Goal: Task Accomplishment & Management: Complete application form

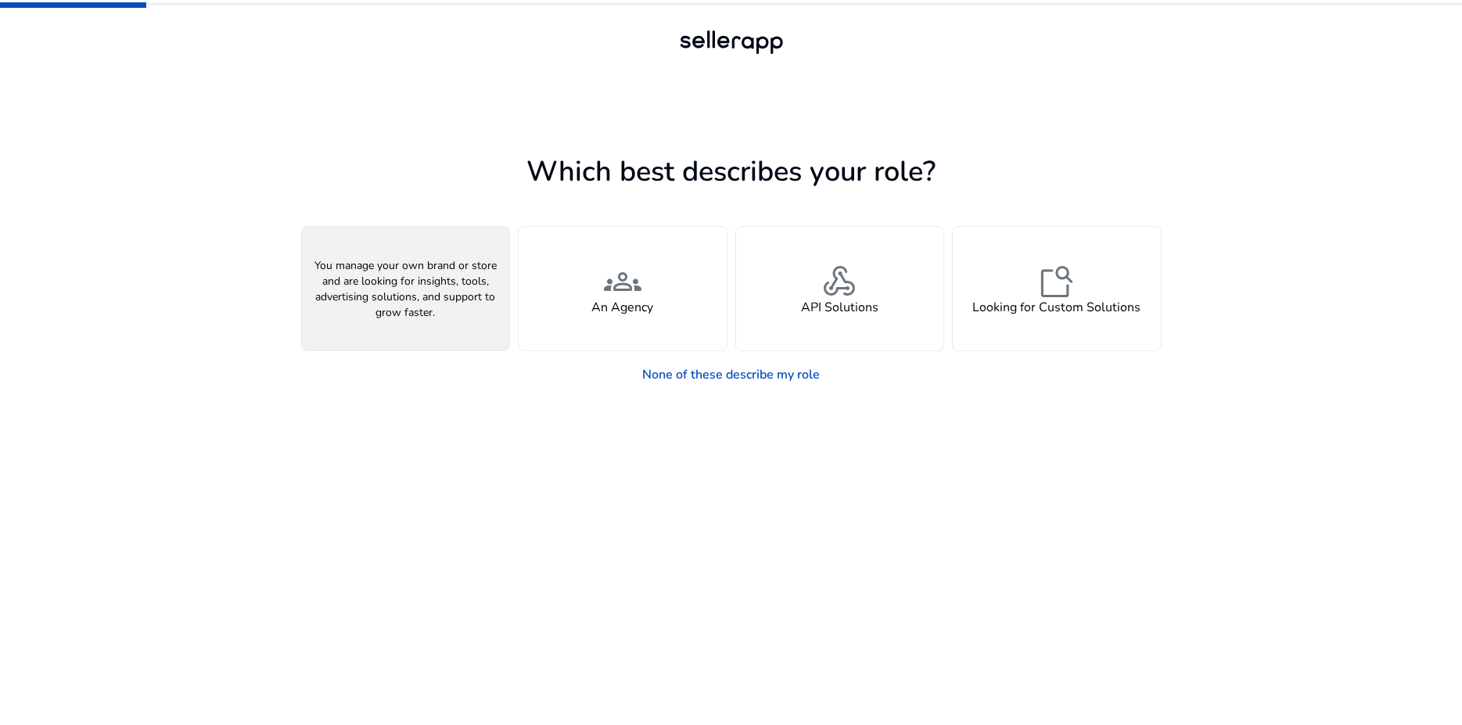
click at [419, 282] on span "person" at bounding box center [405, 282] width 38 height 38
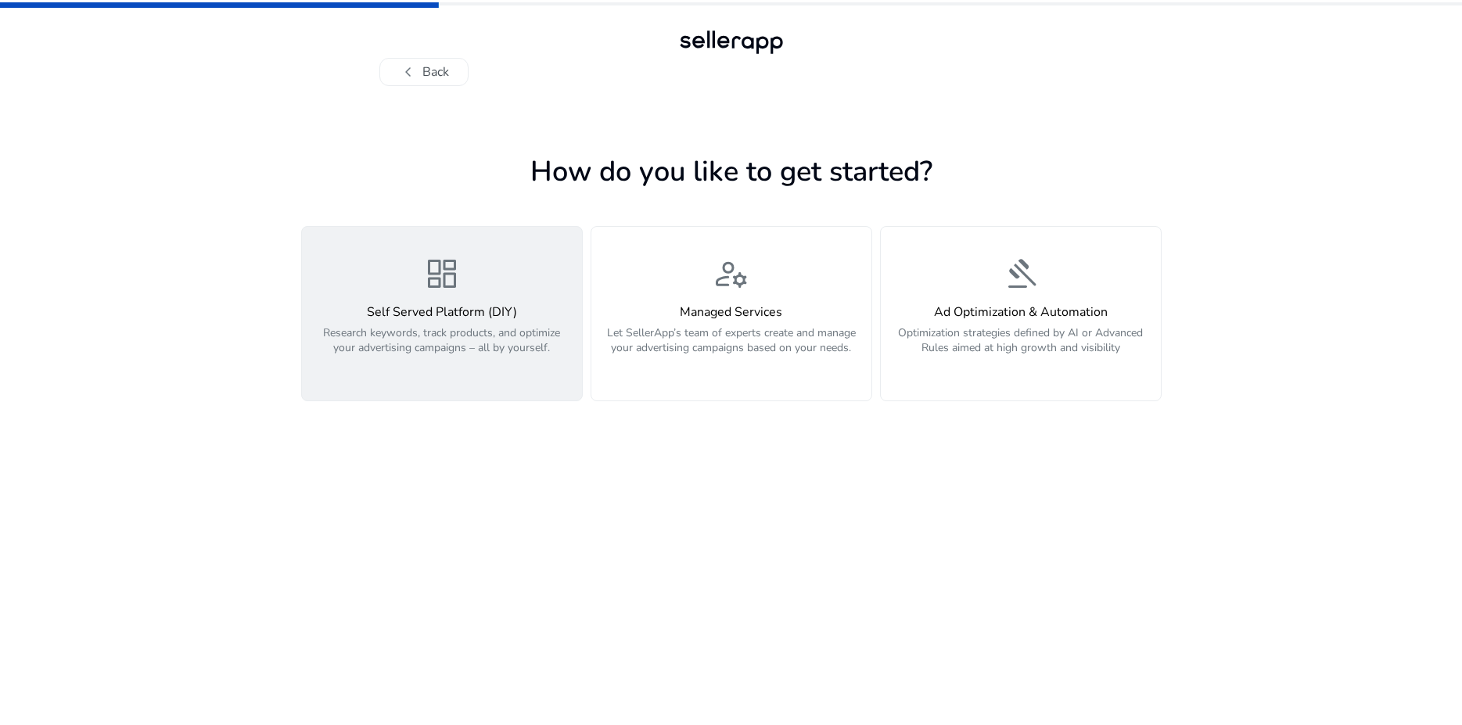
click at [434, 310] on h4 "Self Served Platform (DIY)" at bounding box center [441, 312] width 261 height 15
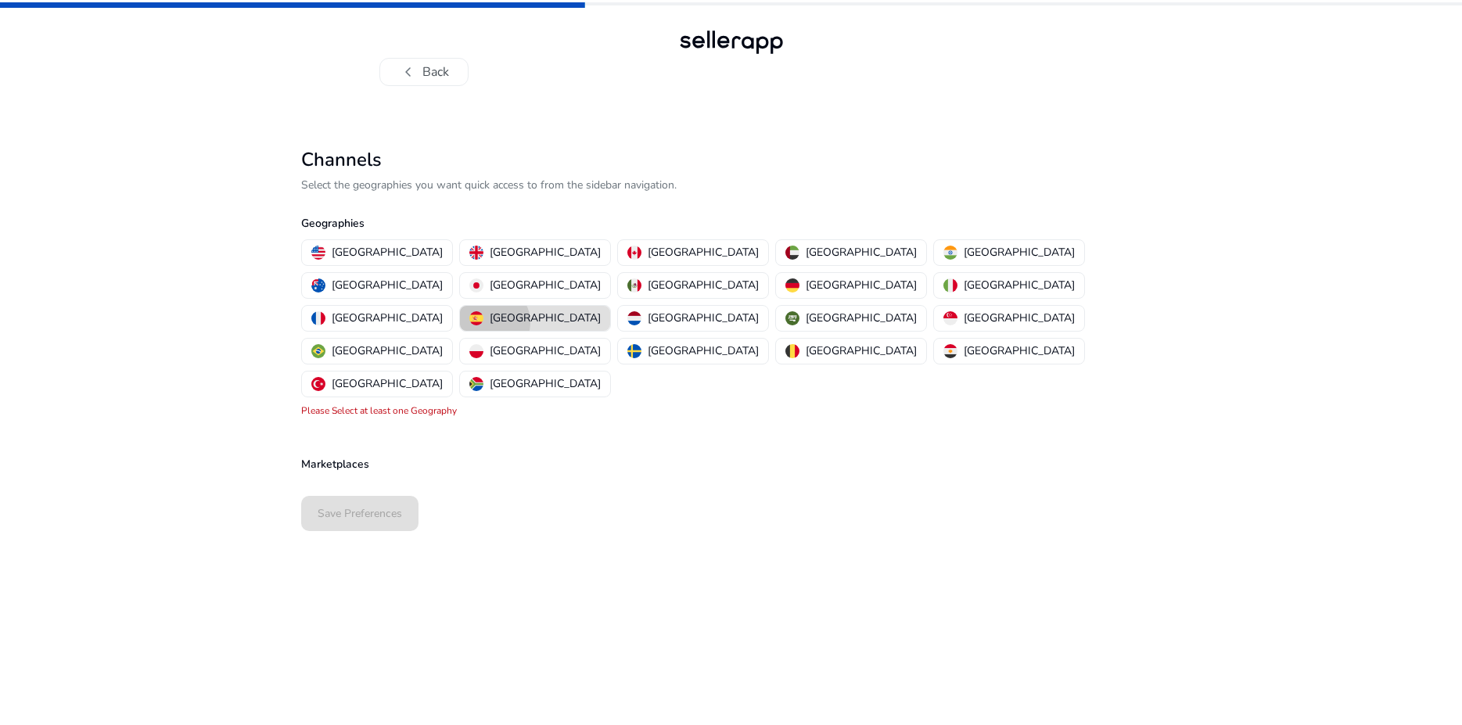
click at [573, 310] on p "[GEOGRAPHIC_DATA]" at bounding box center [545, 318] width 111 height 16
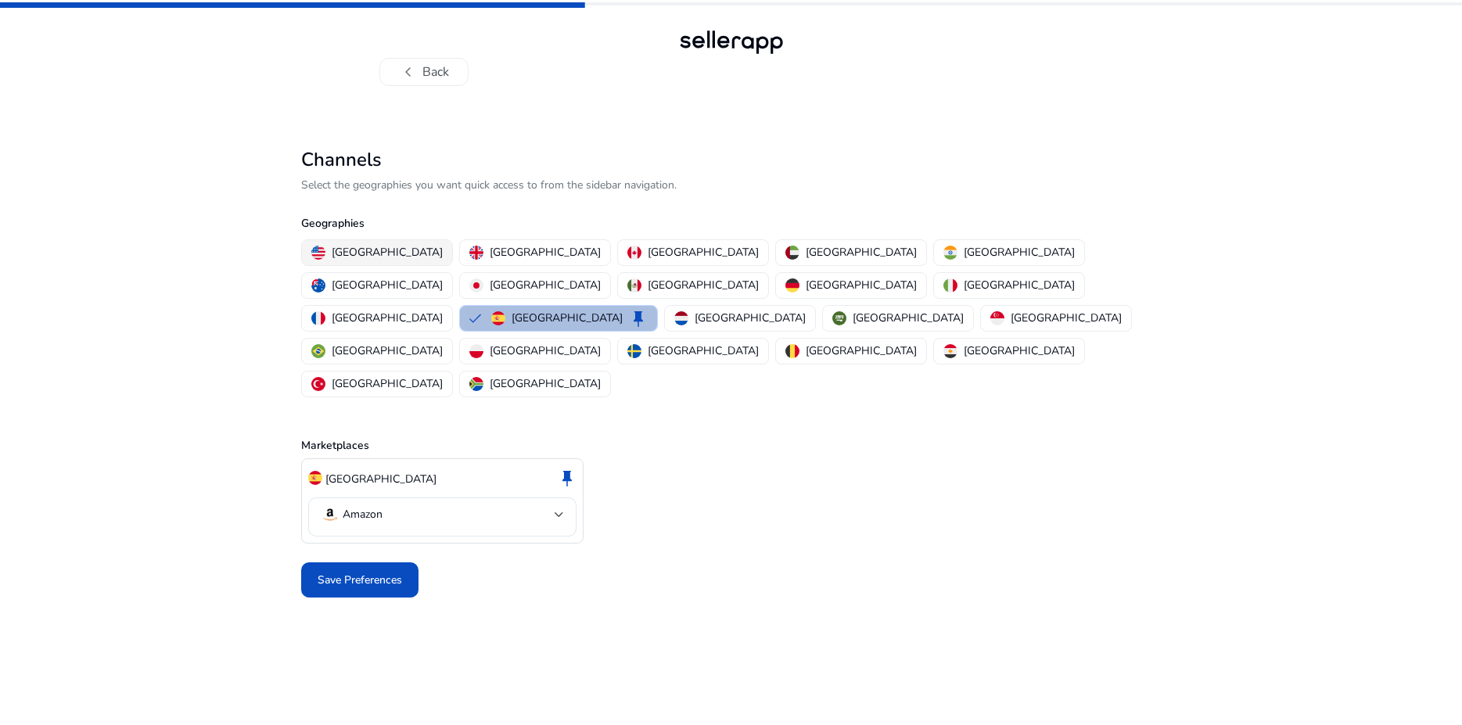
drag, startPoint x: 375, startPoint y: 253, endPoint x: 402, endPoint y: 261, distance: 27.7
click at [379, 257] on p "[GEOGRAPHIC_DATA]" at bounding box center [387, 252] width 111 height 16
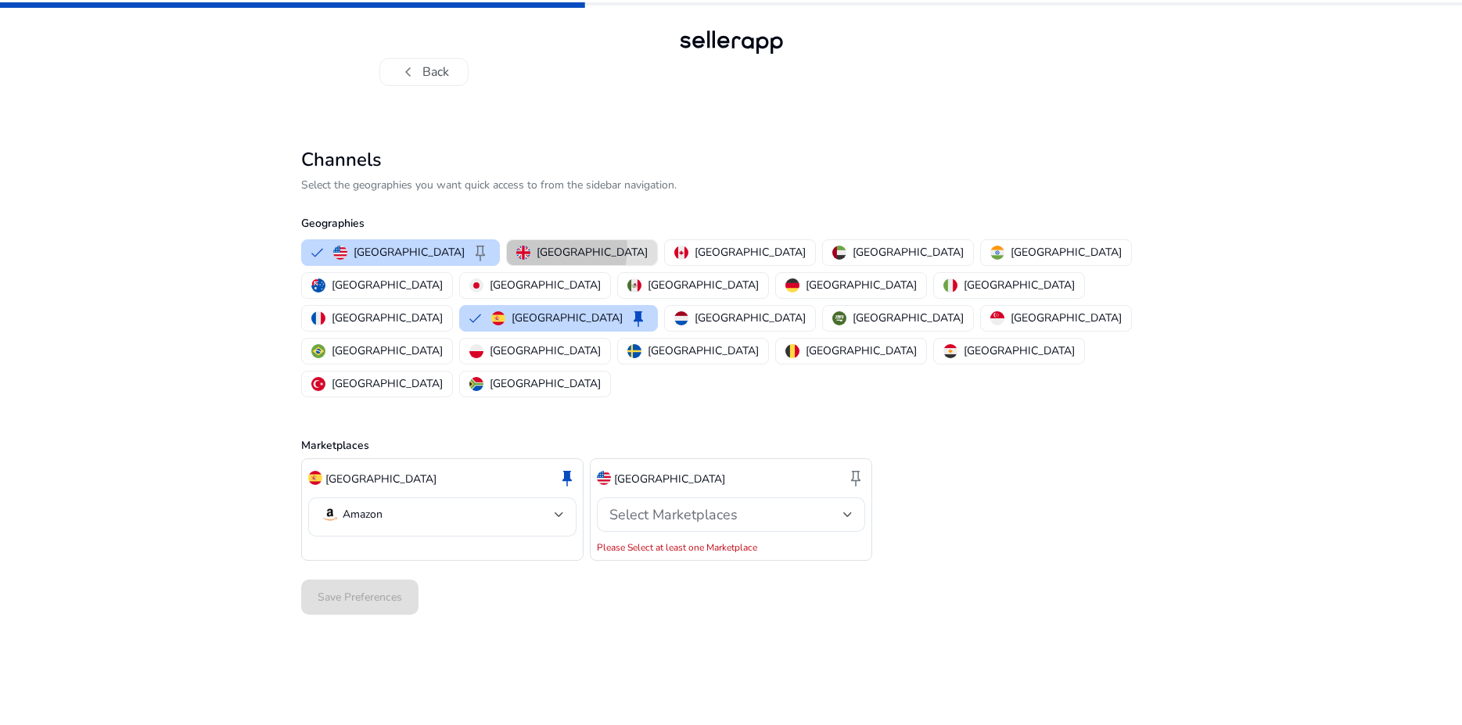
click at [537, 249] on p "[GEOGRAPHIC_DATA]" at bounding box center [592, 252] width 111 height 16
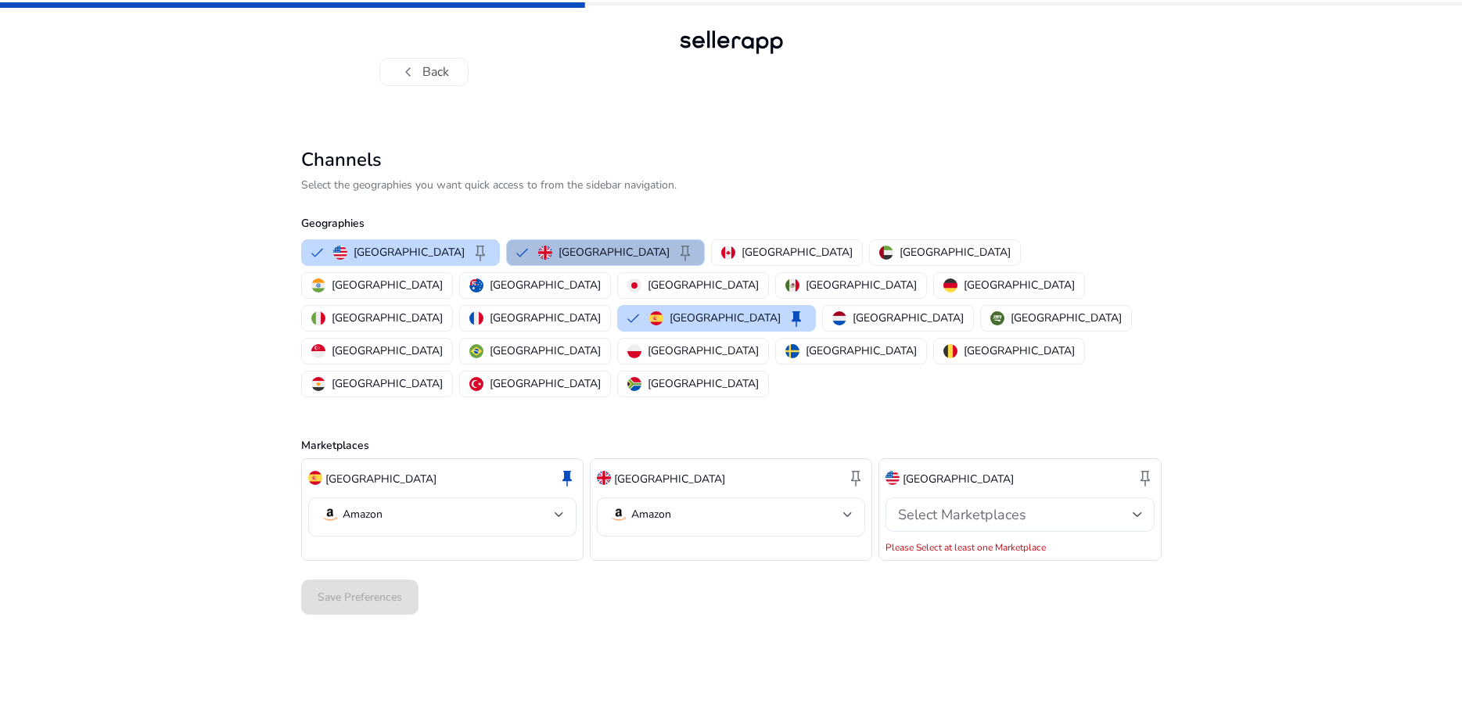
click at [937, 505] on span "Select Marketplaces" at bounding box center [962, 514] width 128 height 19
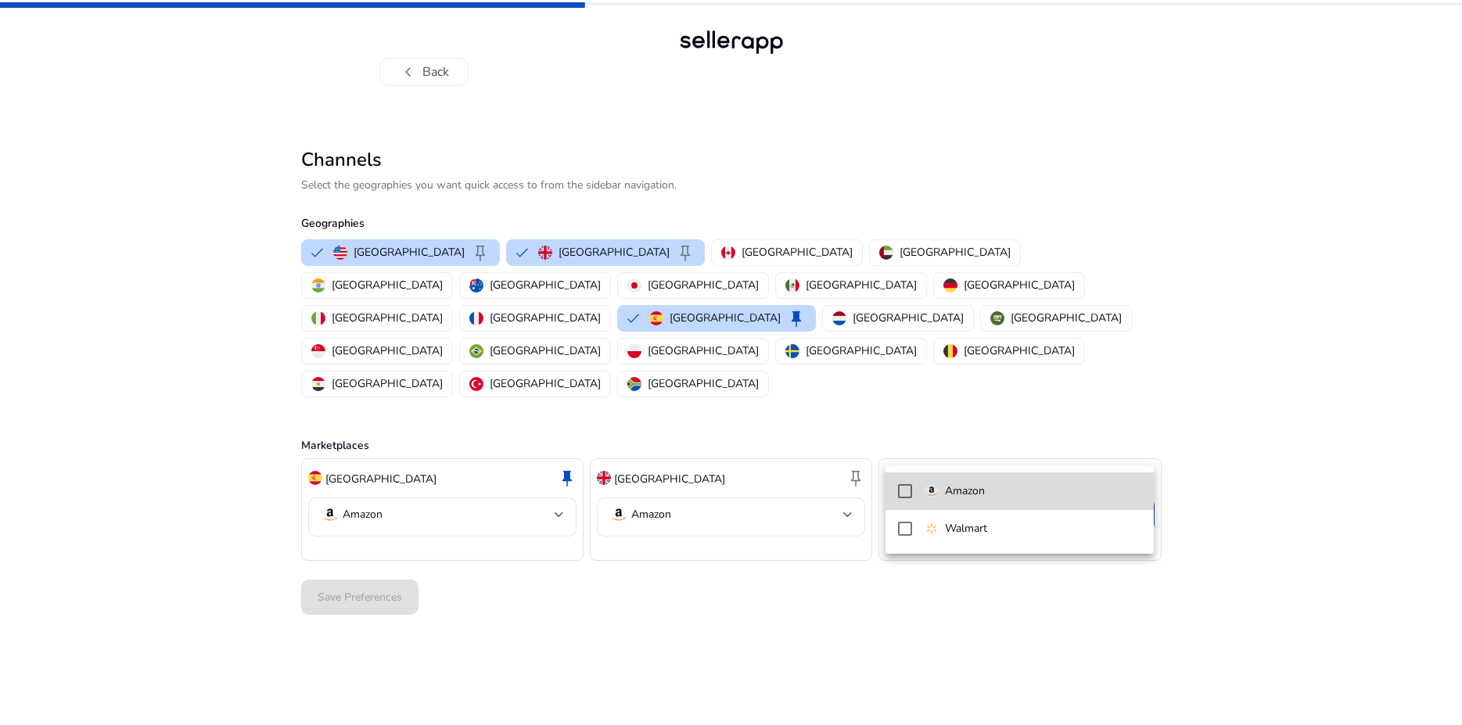
drag, startPoint x: 905, startPoint y: 489, endPoint x: 907, endPoint y: 523, distance: 33.7
click at [904, 490] on mat-pseudo-checkbox at bounding box center [905, 491] width 14 height 14
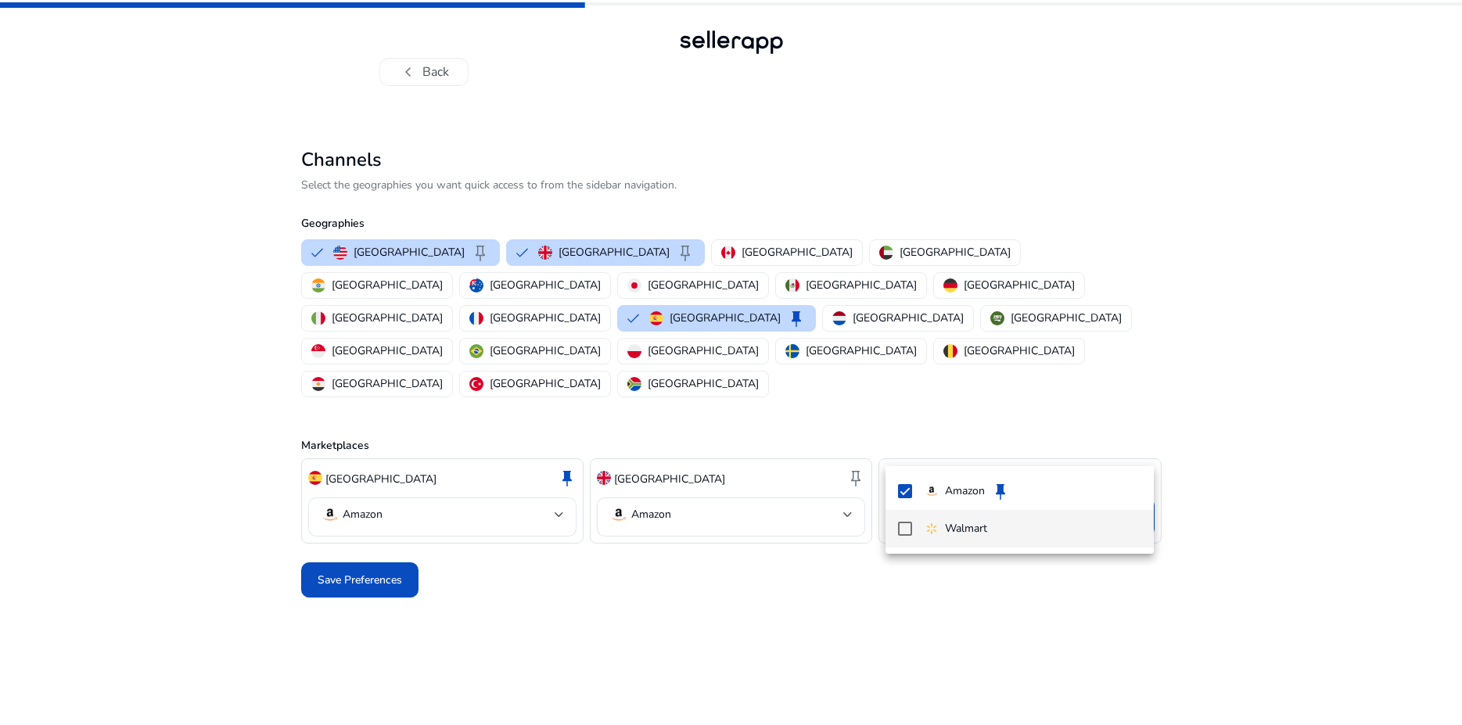
click at [907, 536] on mat-pseudo-checkbox at bounding box center [905, 529] width 14 height 14
click at [391, 516] on div at bounding box center [731, 362] width 1462 height 725
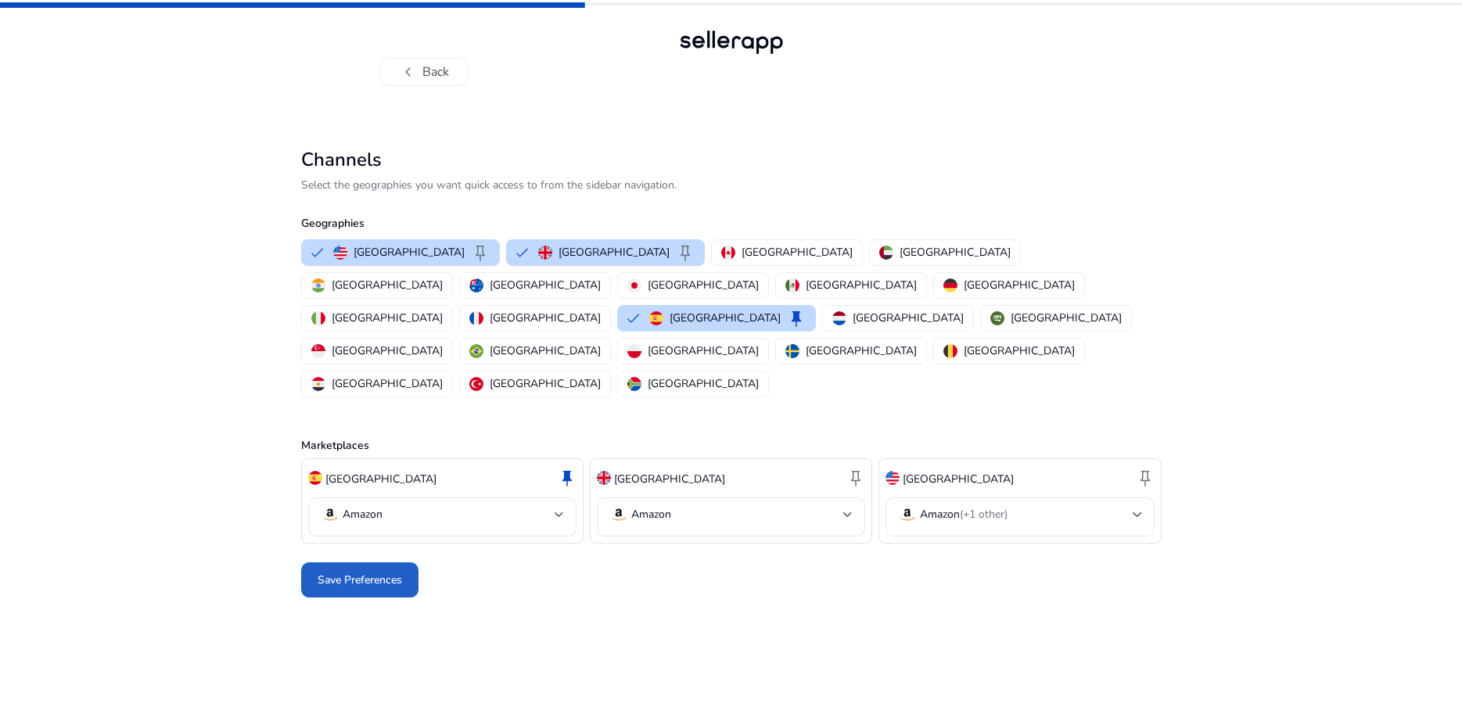
click at [391, 572] on span "Save Preferences" at bounding box center [360, 580] width 84 height 16
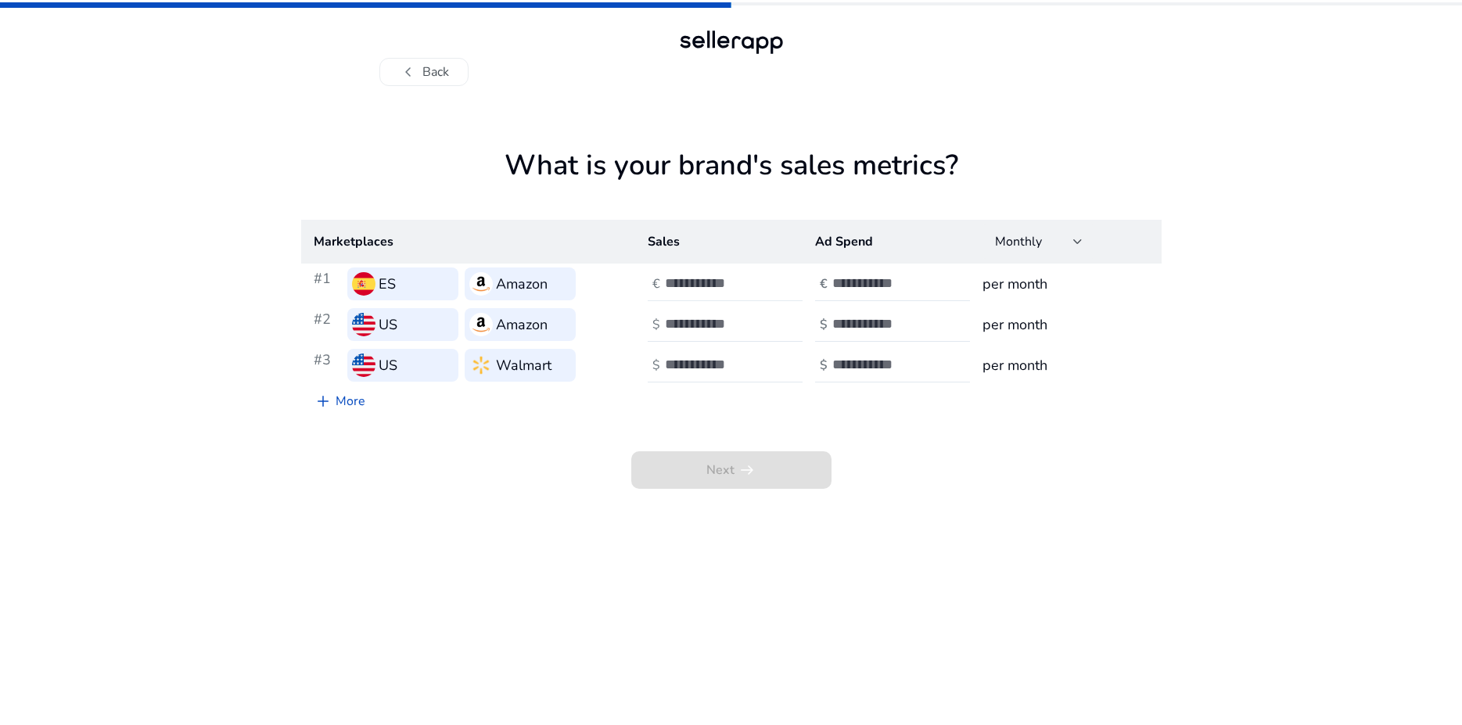
click at [726, 289] on input "number" at bounding box center [718, 283] width 106 height 17
click at [838, 288] on input "number" at bounding box center [885, 283] width 106 height 17
click at [1205, 291] on div "chevron_left Back What is your brand's sales metrics? Marketplaces Sales Ad Spe…" at bounding box center [731, 362] width 1462 height 725
click at [674, 282] on input "number" at bounding box center [718, 283] width 106 height 17
type input "****"
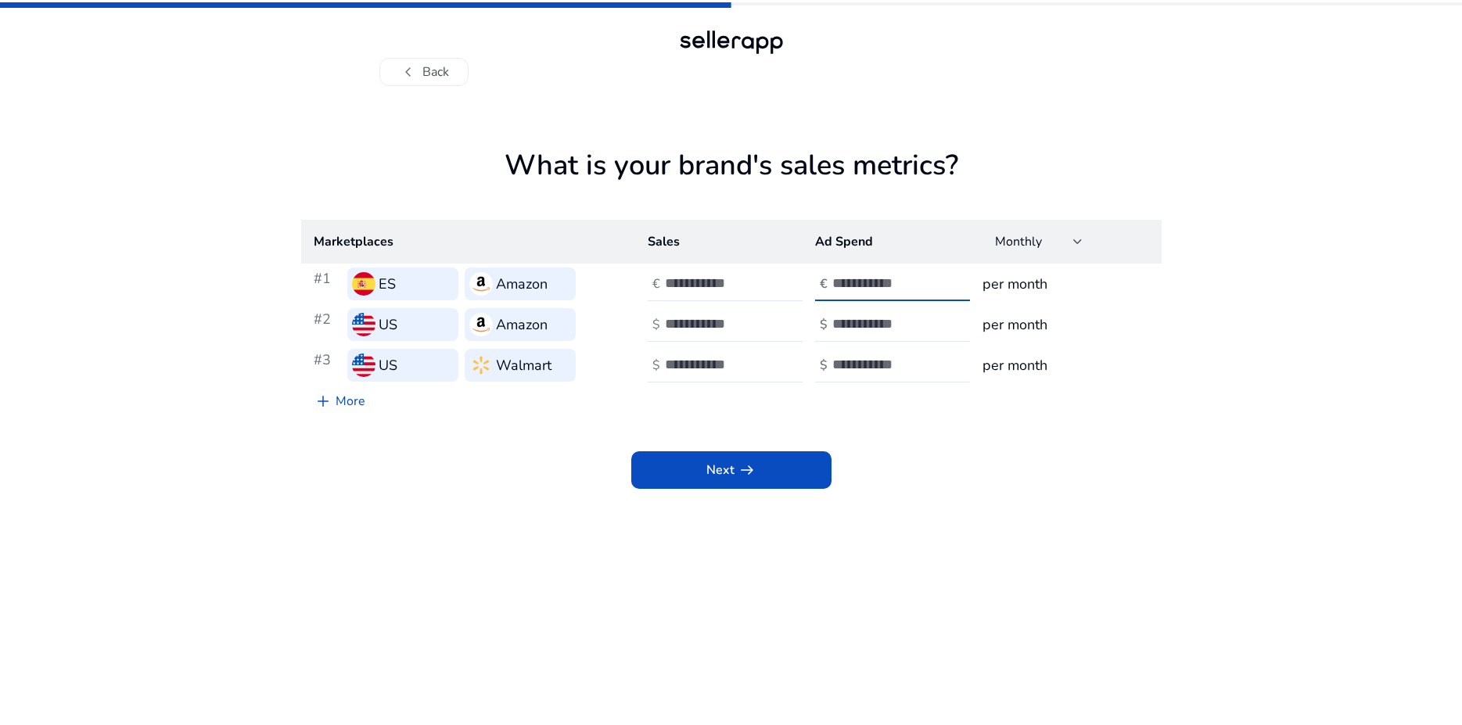
type input "***"
type input "****"
type input "***"
type input "****"
type input "***"
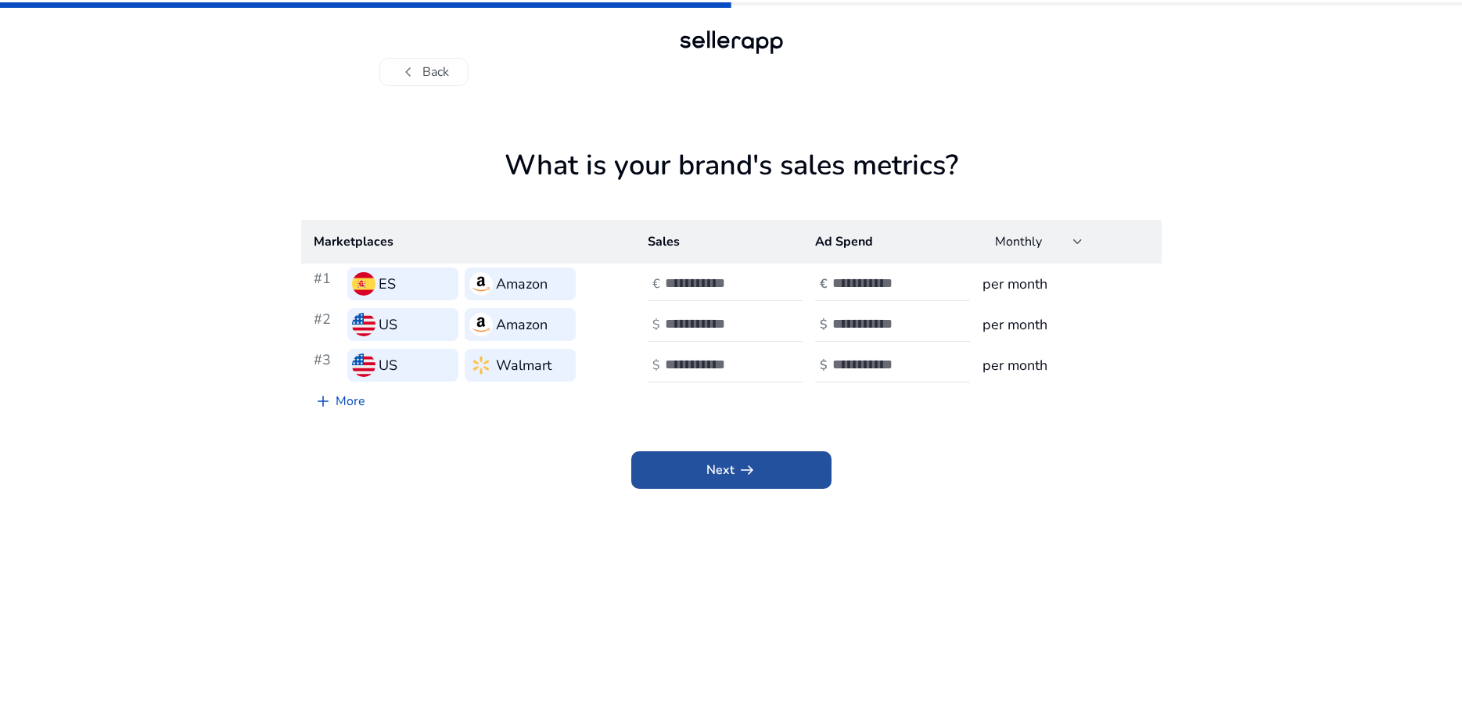
click at [746, 467] on span "arrow_right_alt" at bounding box center [747, 470] width 19 height 19
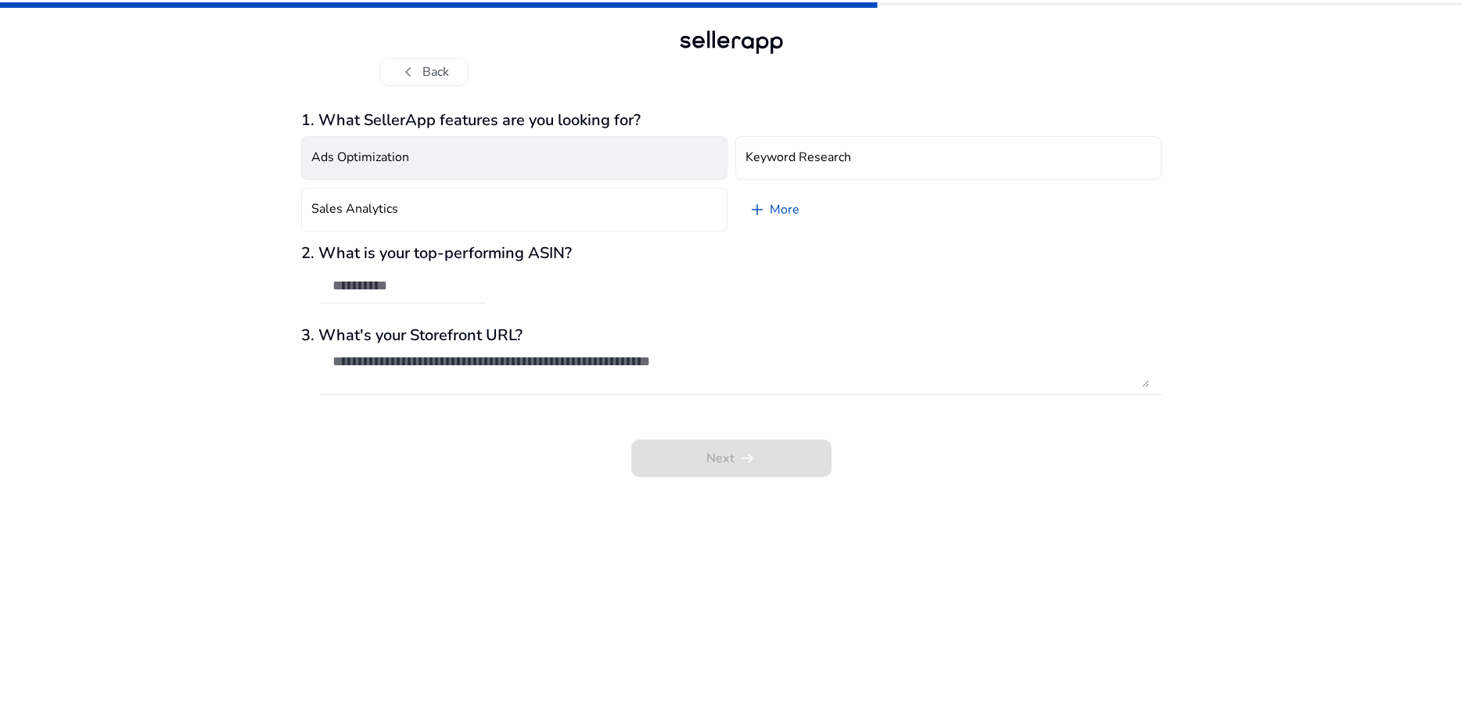
click at [592, 160] on button "Ads Optimization" at bounding box center [514, 158] width 426 height 44
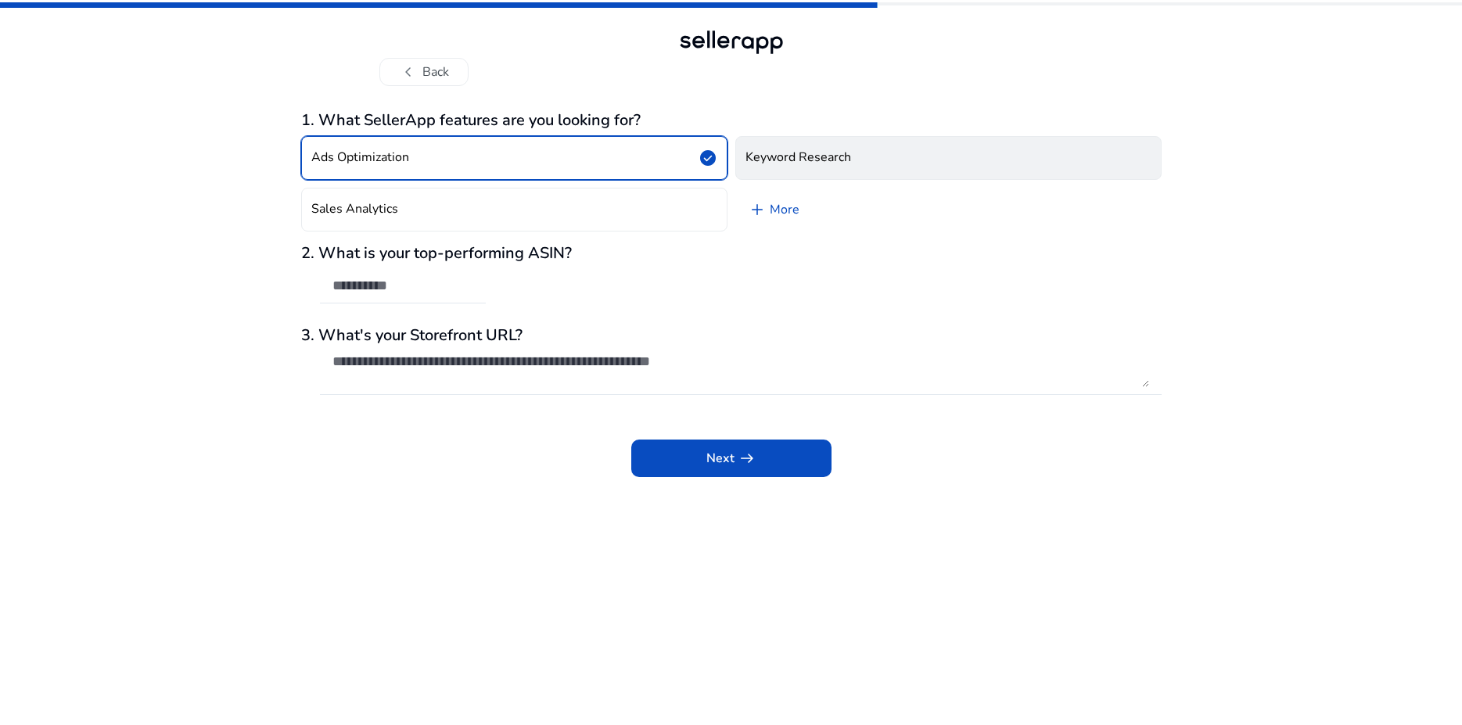
click at [812, 157] on h4 "Keyword Research" at bounding box center [799, 157] width 106 height 15
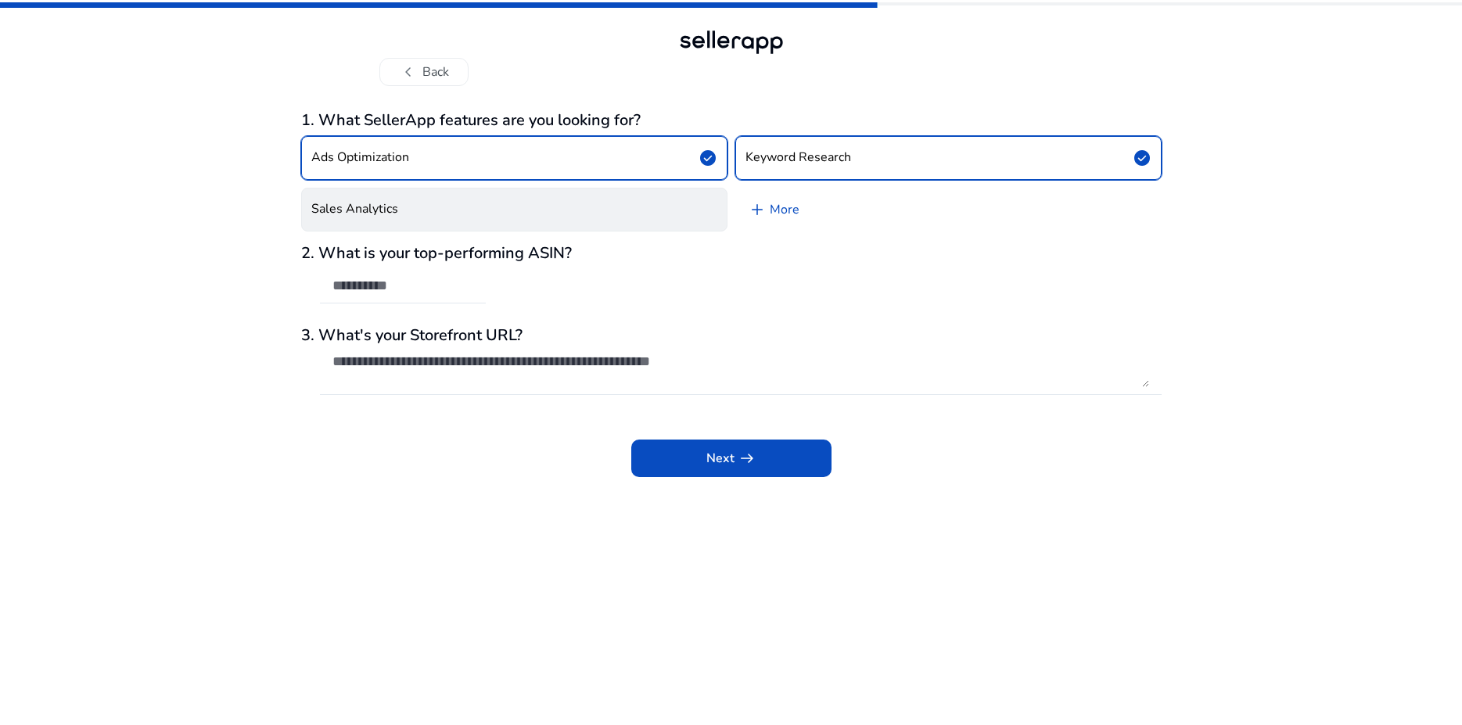
click at [556, 204] on button "Sales Analytics" at bounding box center [514, 210] width 426 height 44
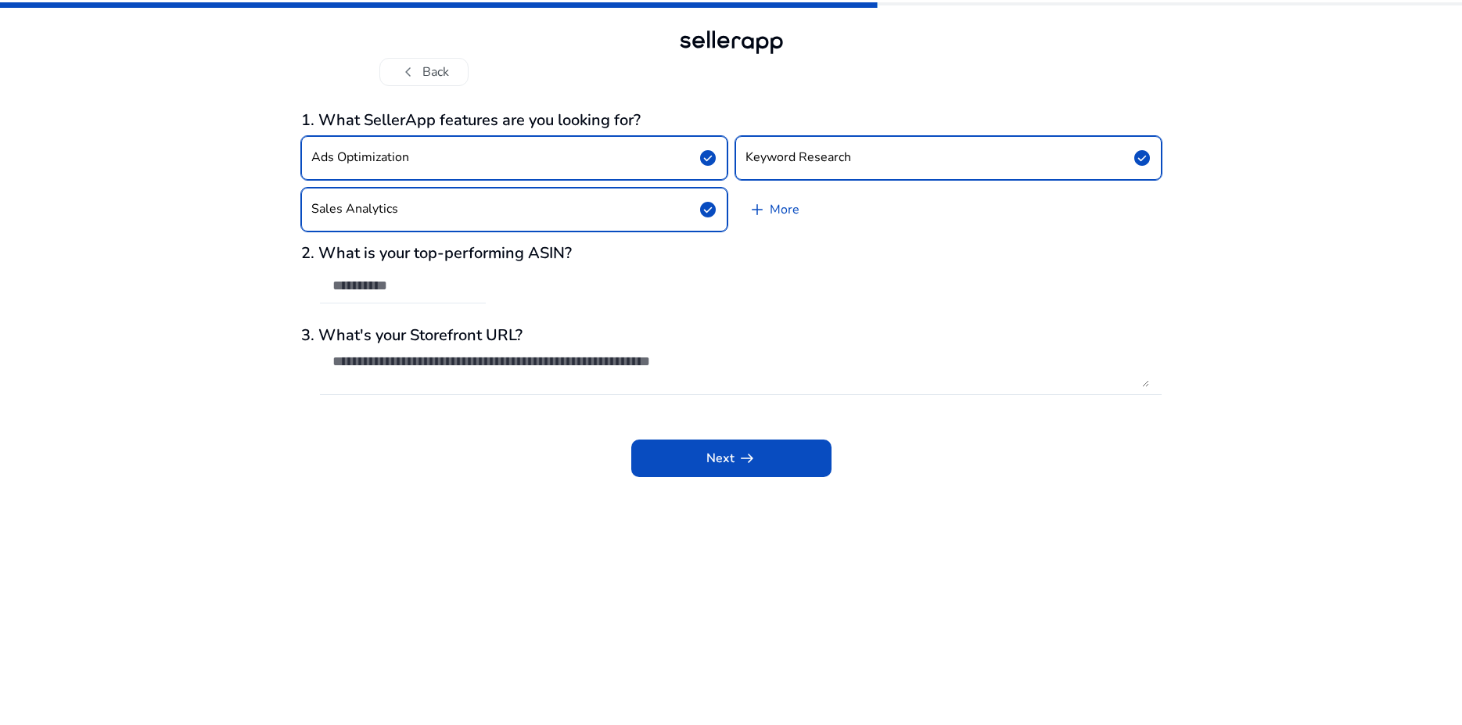
click at [424, 285] on input "text" at bounding box center [402, 285] width 141 height 17
click at [699, 454] on span at bounding box center [731, 459] width 200 height 38
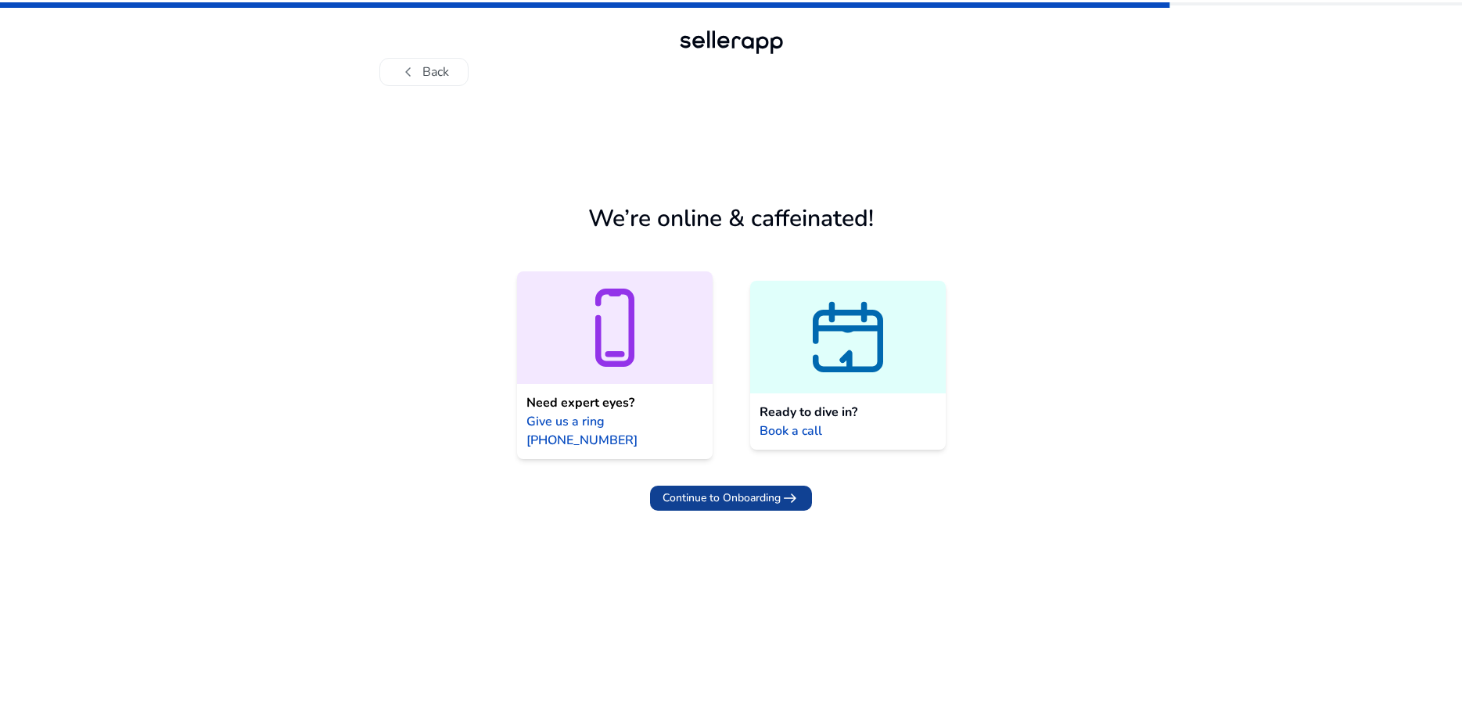
click at [743, 490] on span "Continue to Onboarding" at bounding box center [722, 498] width 118 height 16
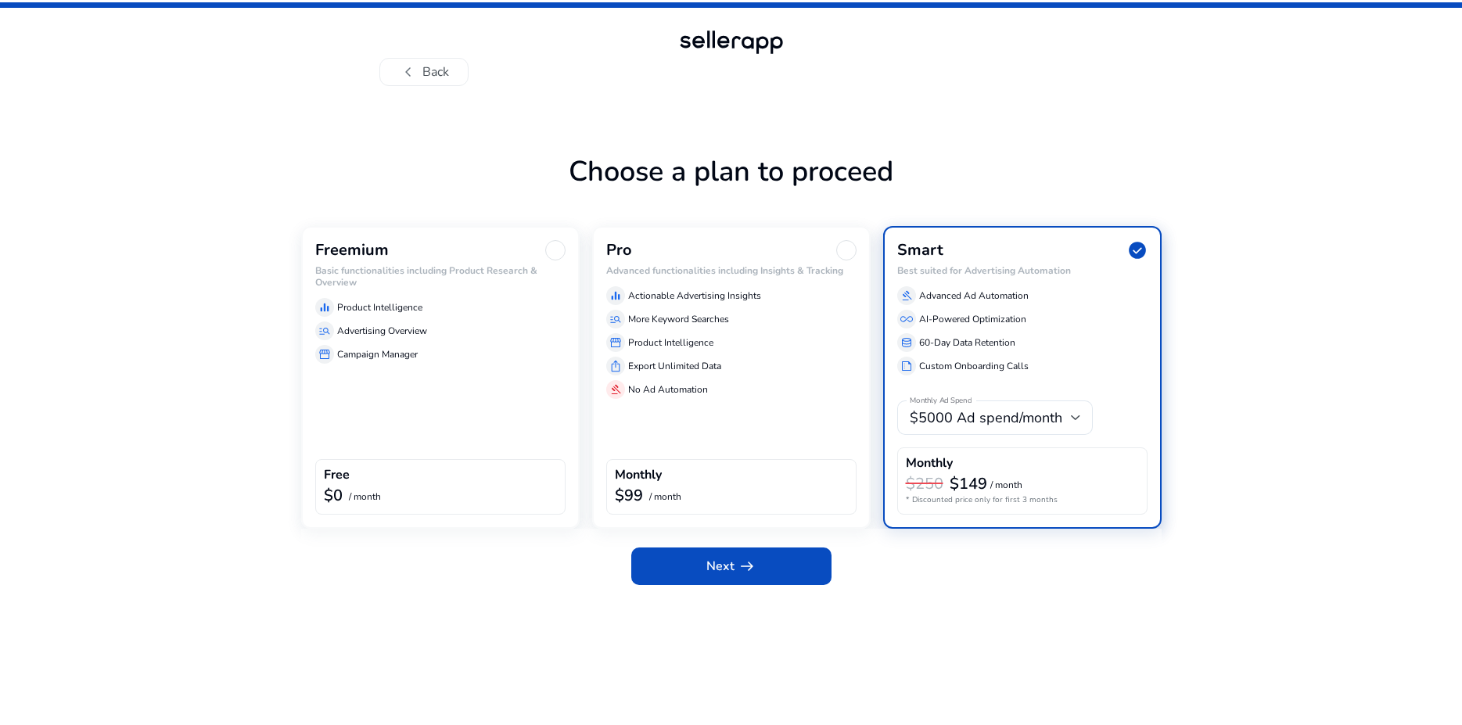
click at [429, 336] on div "manage_search Advertising Overview" at bounding box center [440, 331] width 250 height 19
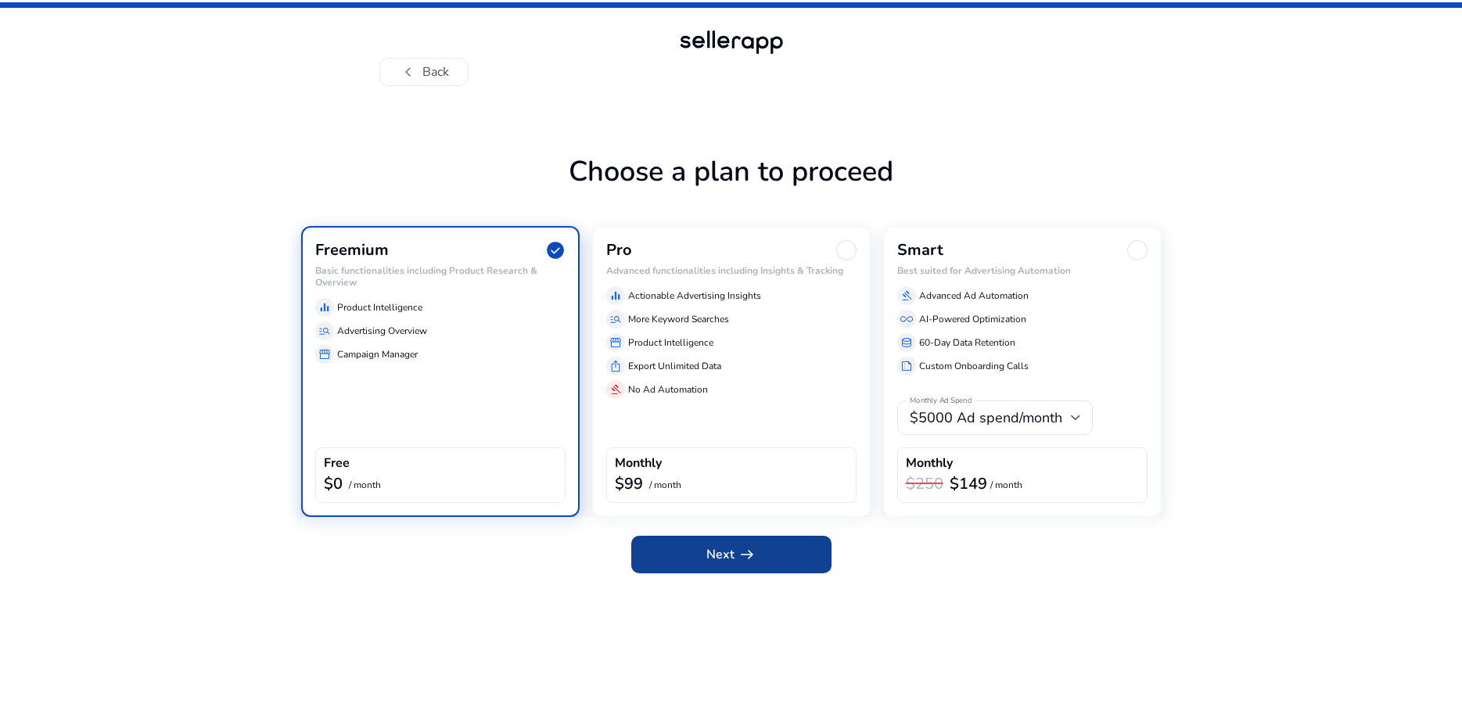
click at [693, 546] on span at bounding box center [731, 555] width 200 height 38
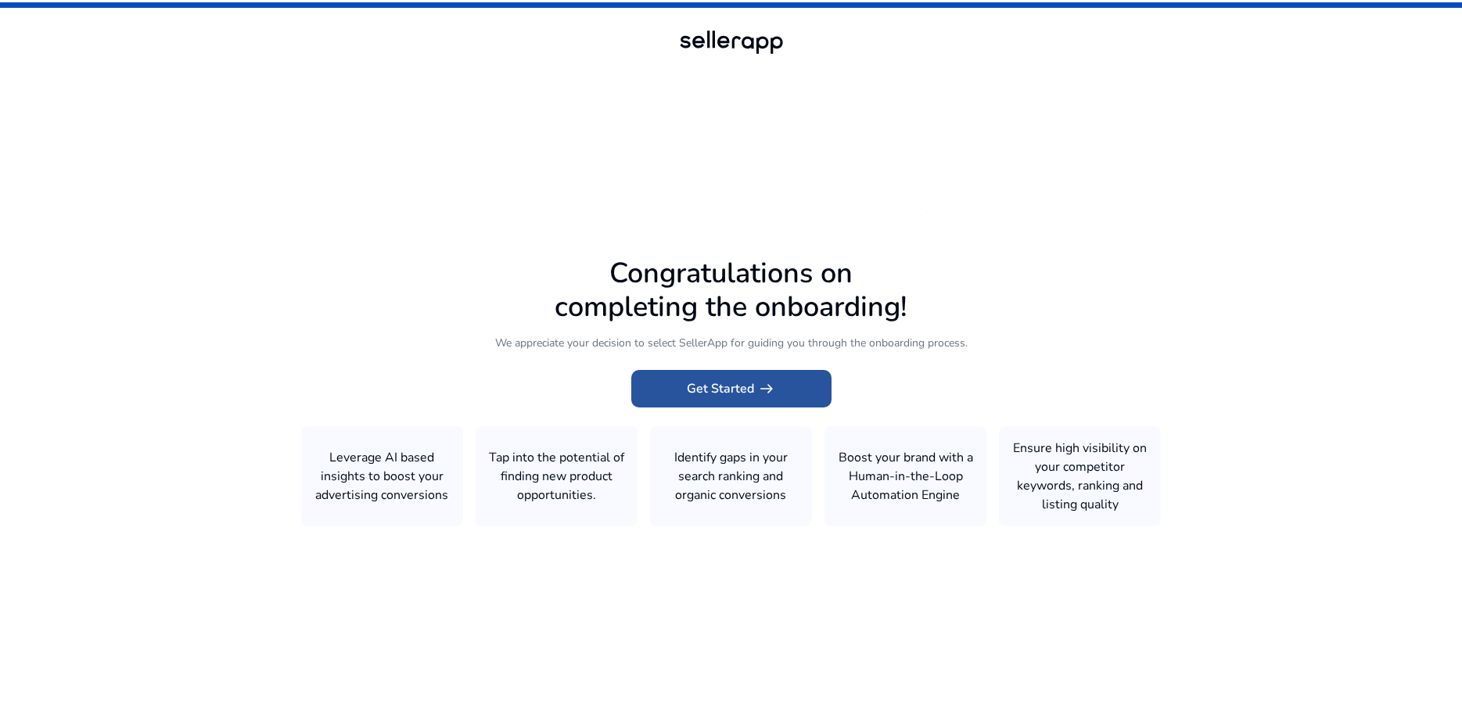
click at [736, 391] on span "Get Started arrow_right_alt" at bounding box center [731, 388] width 89 height 19
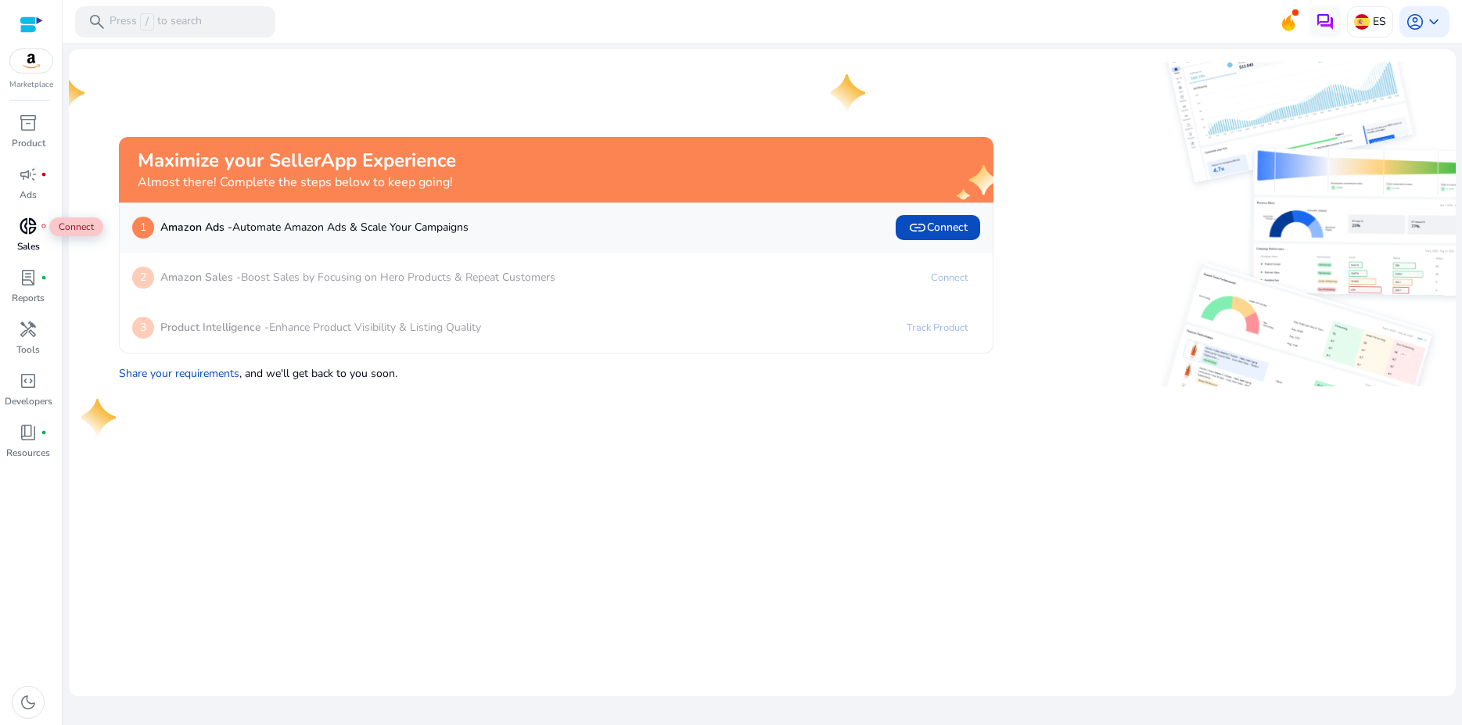
click at [19, 231] on span "donut_small" at bounding box center [28, 226] width 19 height 19
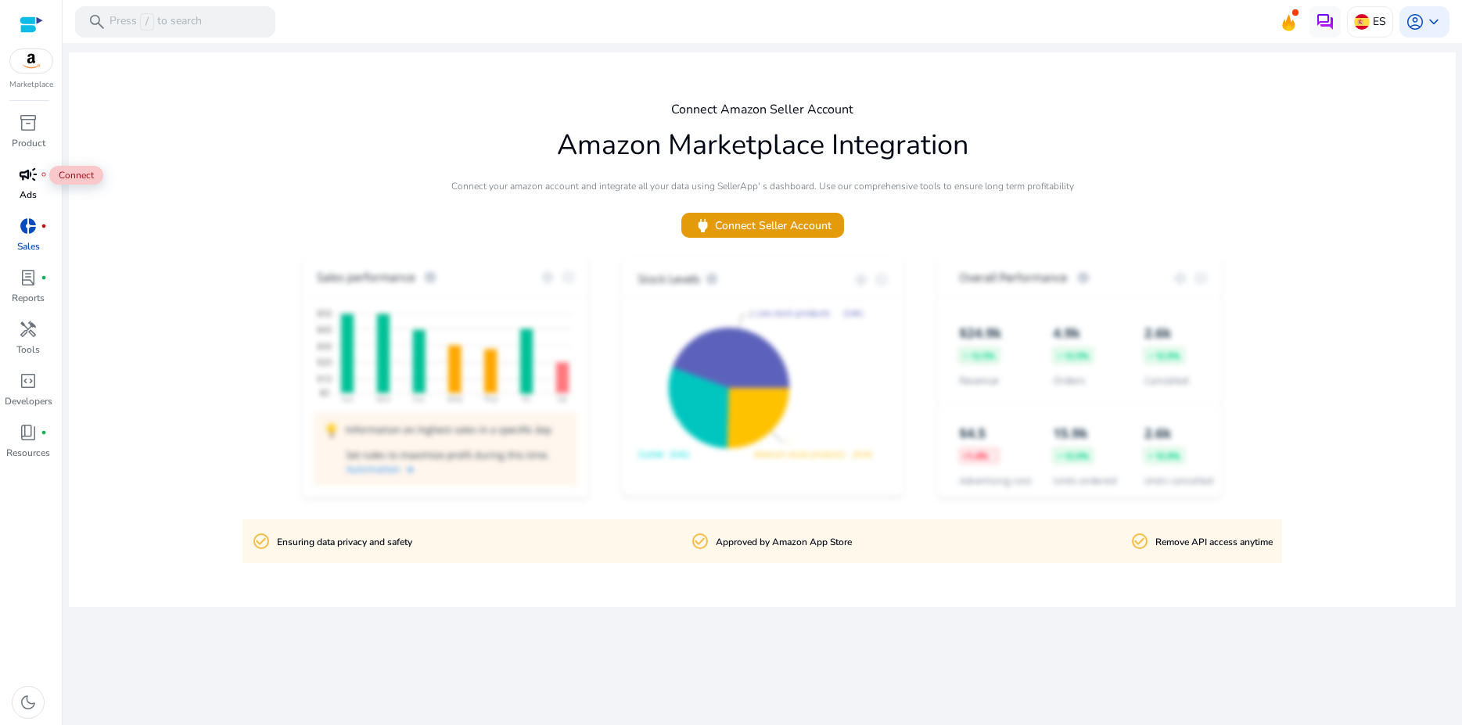
click at [20, 181] on span "campaign" at bounding box center [28, 174] width 19 height 19
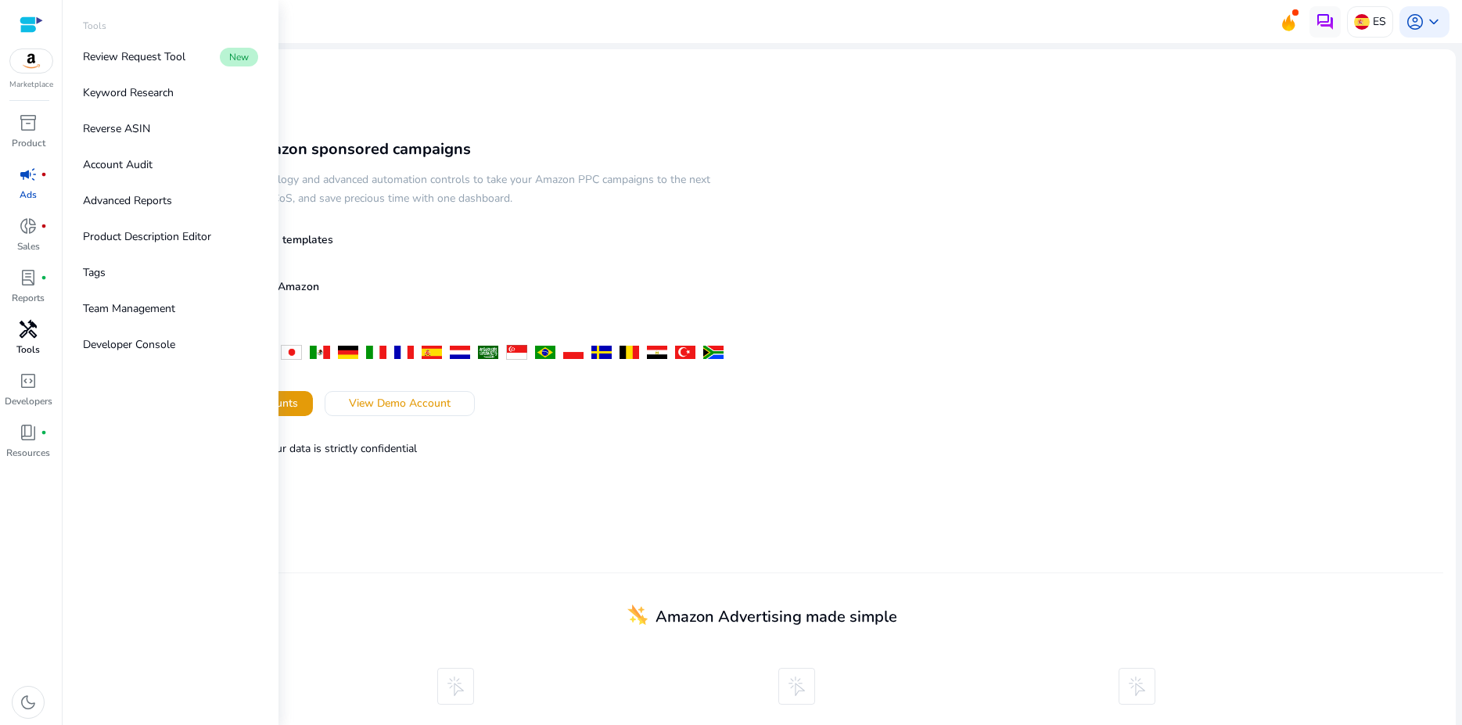
click at [23, 340] on div "handyman" at bounding box center [28, 329] width 44 height 25
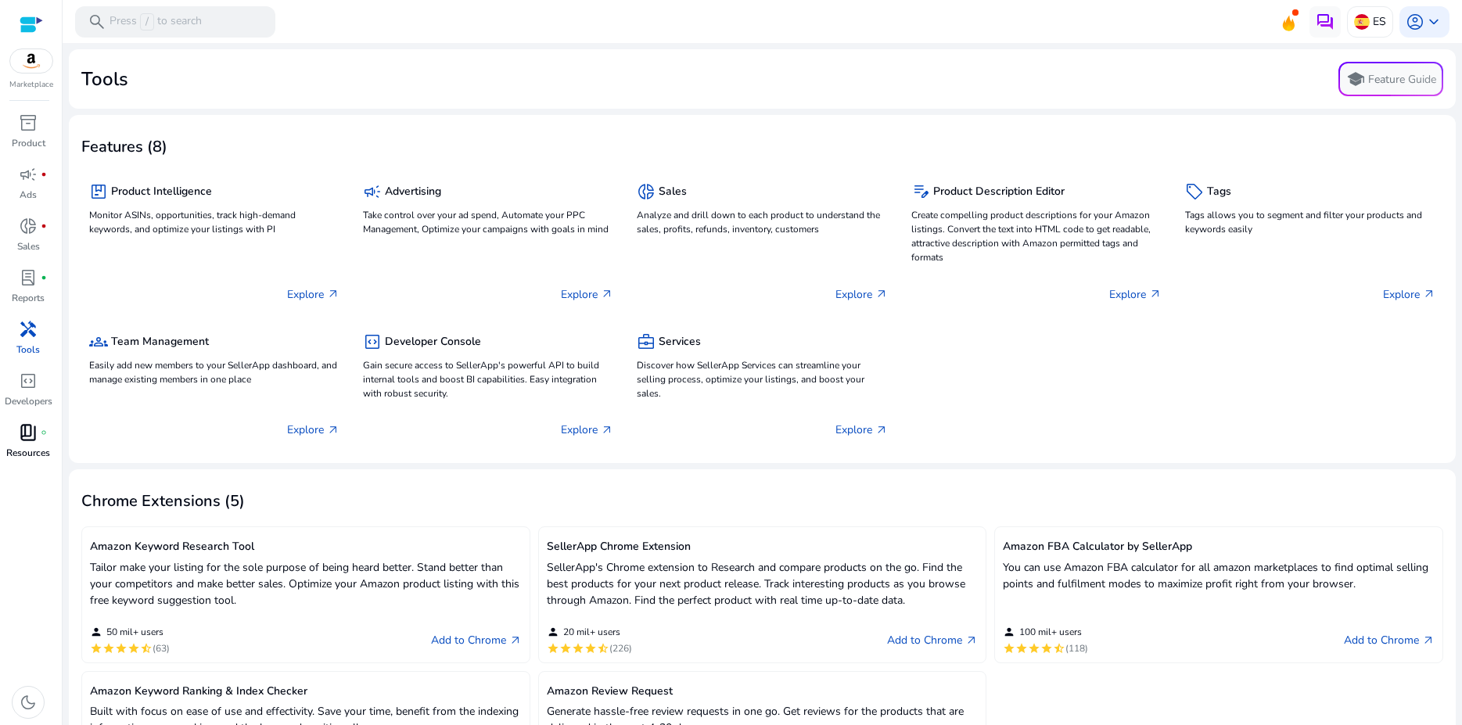
click at [19, 440] on span "book_4" at bounding box center [28, 432] width 19 height 19
